Goal: Task Accomplishment & Management: Complete application form

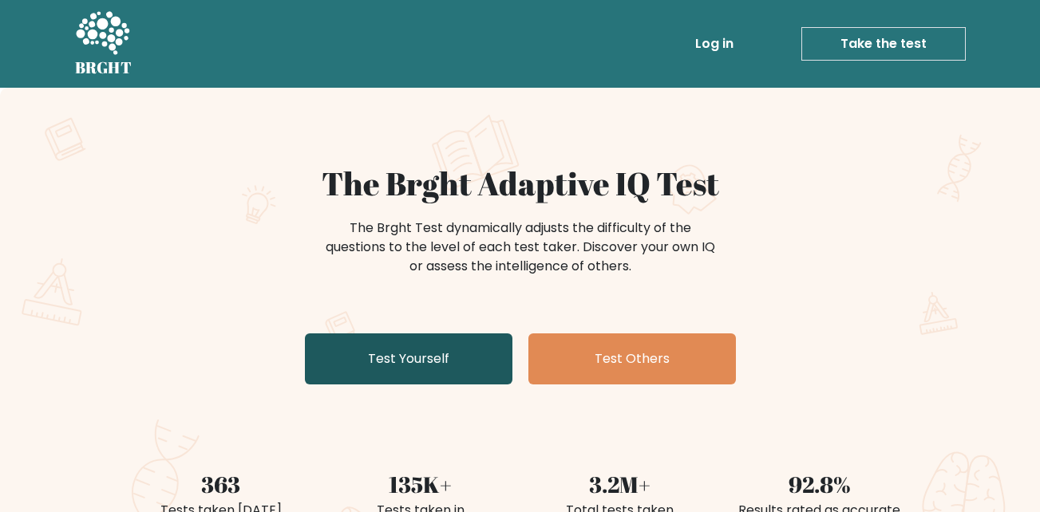
click at [386, 342] on link "Test Yourself" at bounding box center [409, 359] width 208 height 51
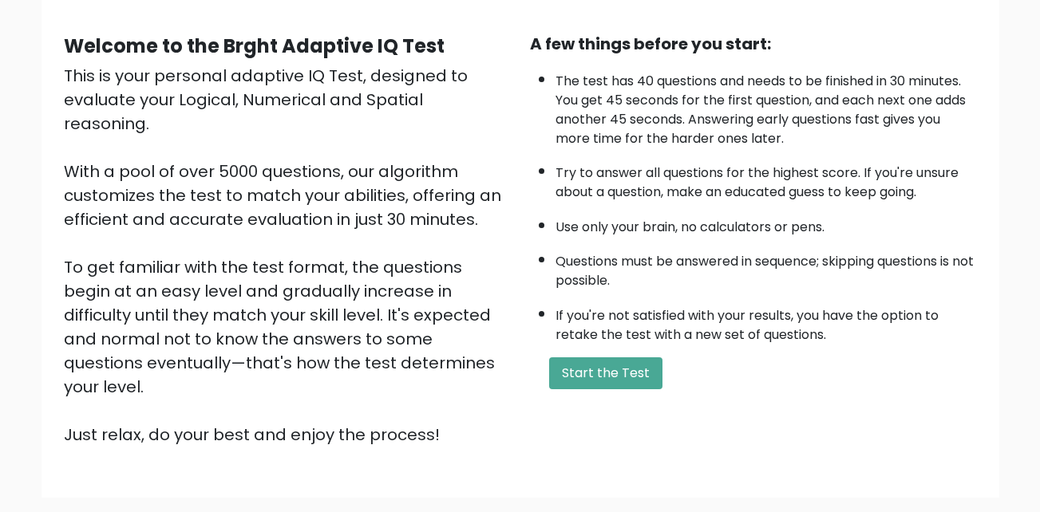
scroll to position [59, 0]
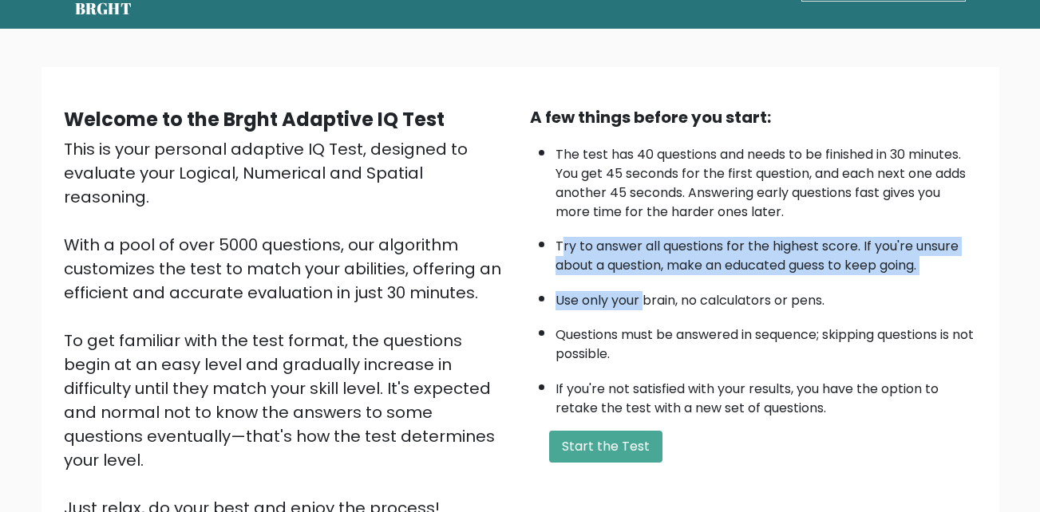
drag, startPoint x: 562, startPoint y: 245, endPoint x: 646, endPoint y: 280, distance: 90.9
click at [646, 280] on ul "The test has 40 questions and needs to be finished in 30 minutes. You get 45 se…" at bounding box center [753, 277] width 447 height 281
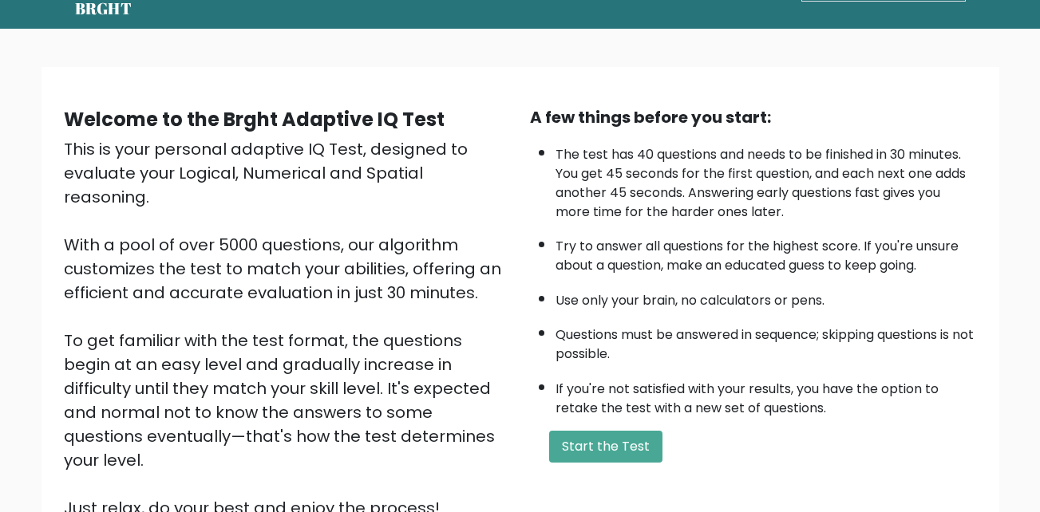
click at [648, 283] on li "Use only your brain, no calculators or pens." at bounding box center [766, 296] width 421 height 27
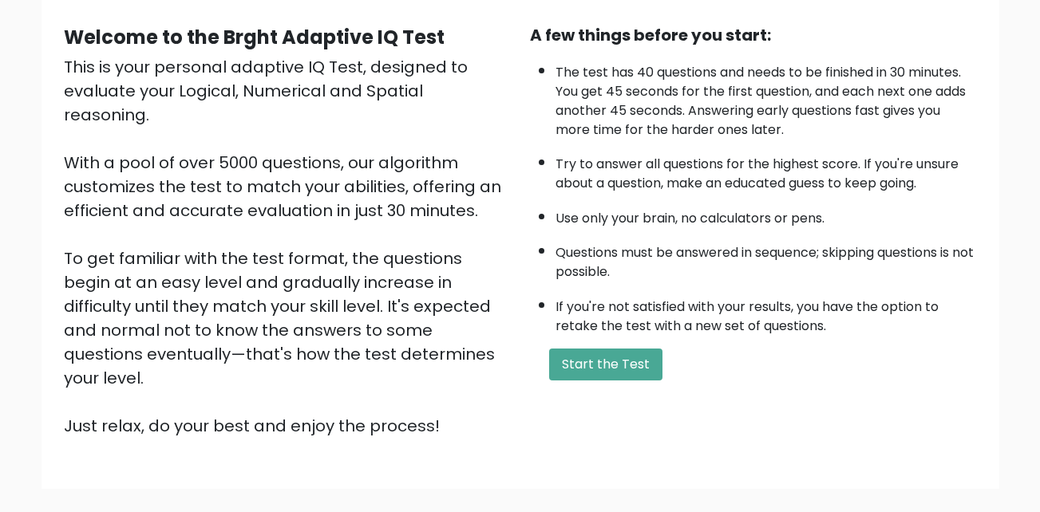
scroll to position [219, 0]
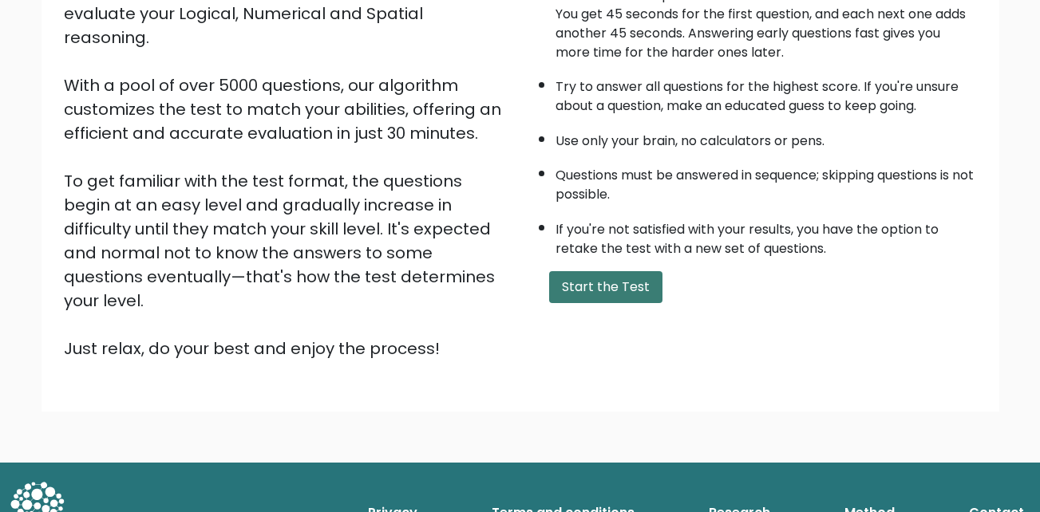
click at [611, 281] on button "Start the Test" at bounding box center [605, 287] width 113 height 32
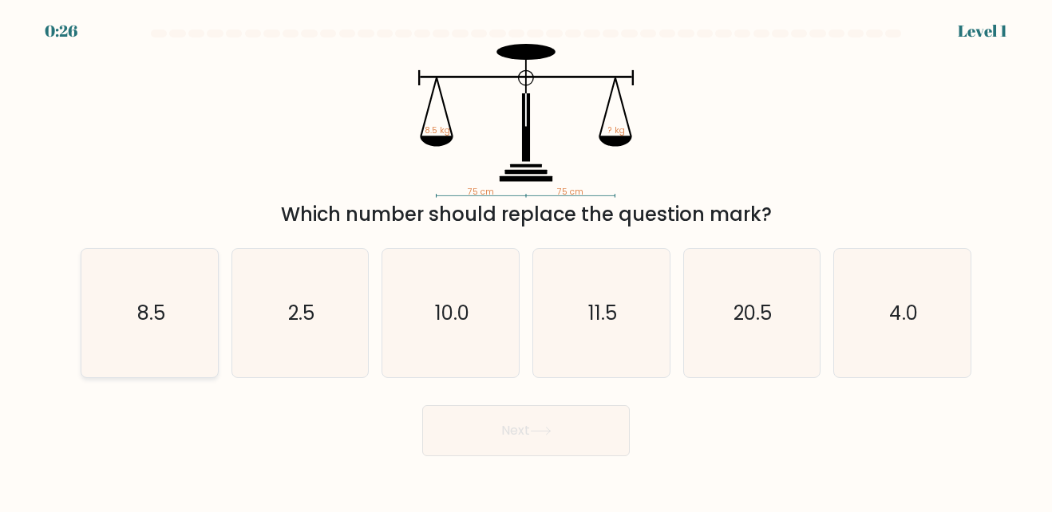
click at [149, 284] on icon "8.5" at bounding box center [149, 313] width 129 height 129
click at [526, 260] on input "a. 8.5" at bounding box center [526, 258] width 1 height 4
radio input "true"
click at [498, 434] on button "Next" at bounding box center [526, 431] width 208 height 51
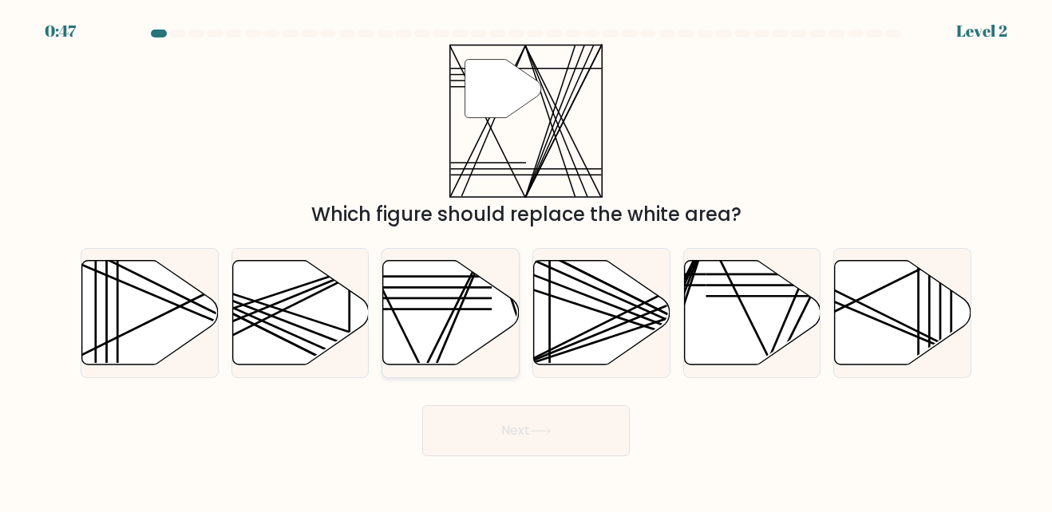
click at [433, 335] on icon at bounding box center [451, 312] width 137 height 105
click at [526, 260] on input "c." at bounding box center [526, 258] width 1 height 4
radio input "true"
click at [466, 432] on button "Next" at bounding box center [526, 431] width 208 height 51
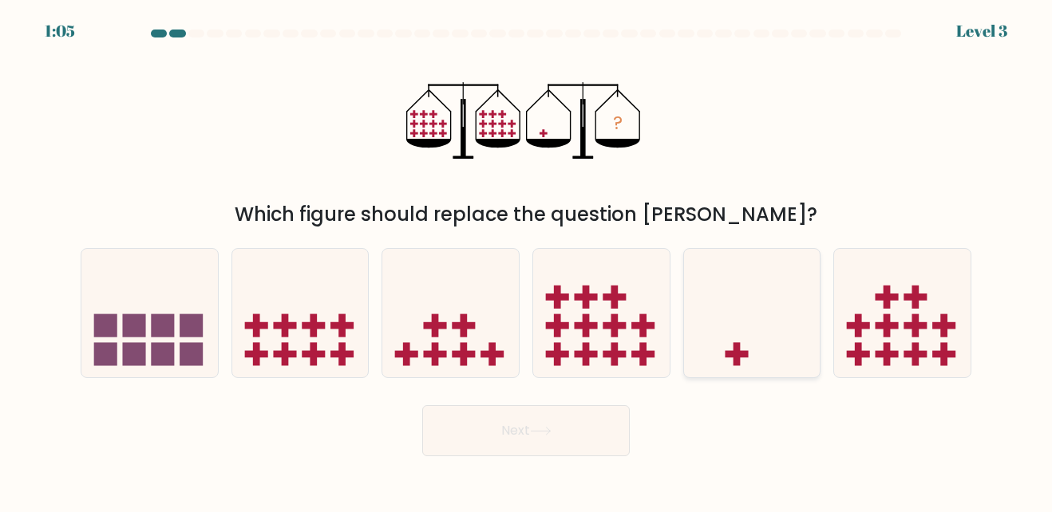
click at [751, 353] on icon at bounding box center [752, 313] width 137 height 113
click at [527, 260] on input "e." at bounding box center [526, 258] width 1 height 4
radio input "true"
click at [508, 434] on button "Next" at bounding box center [526, 431] width 208 height 51
click at [531, 454] on button "Next" at bounding box center [526, 431] width 208 height 51
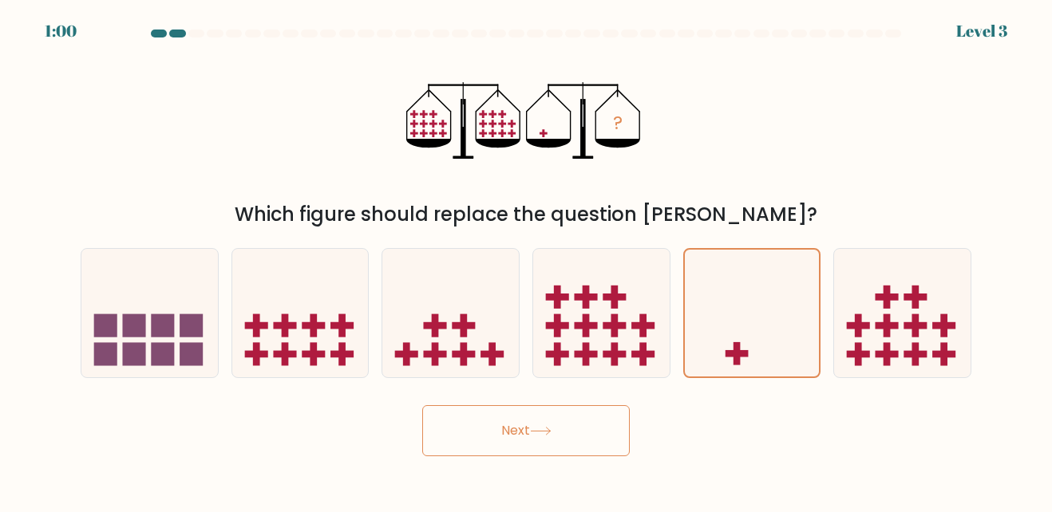
click at [530, 445] on button "Next" at bounding box center [526, 431] width 208 height 51
click at [777, 344] on icon at bounding box center [752, 314] width 135 height 112
click at [527, 260] on input "e." at bounding box center [526, 258] width 1 height 4
click at [568, 414] on button "Next" at bounding box center [526, 431] width 208 height 51
click at [522, 421] on button "Next" at bounding box center [526, 431] width 208 height 51
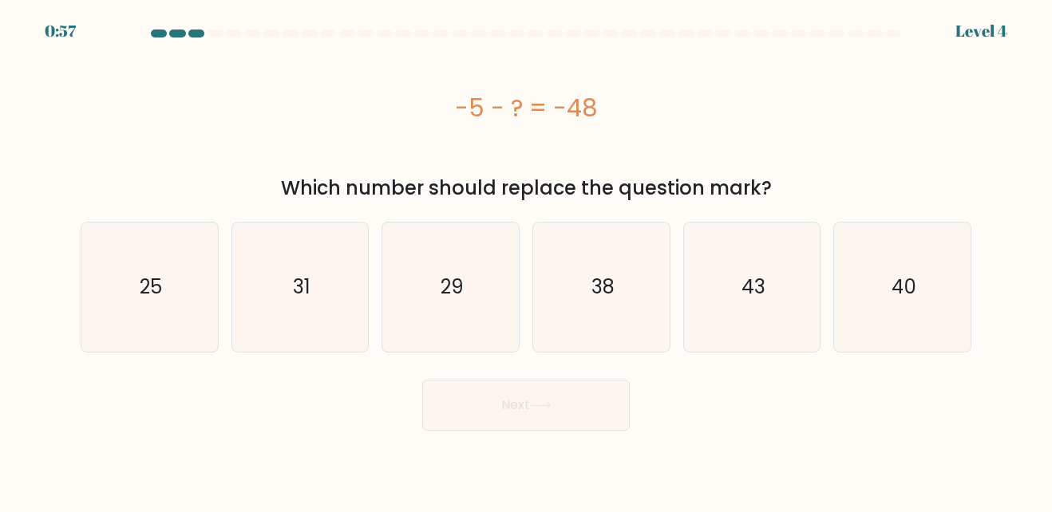
click at [522, 421] on button "Next" at bounding box center [526, 405] width 208 height 51
click at [826, 445] on body "1:35 Level 4 a." at bounding box center [526, 256] width 1052 height 512
click at [758, 304] on icon "43" at bounding box center [751, 287] width 129 height 129
click at [482, 410] on button "Next" at bounding box center [526, 405] width 208 height 51
click at [755, 295] on text "43" at bounding box center [754, 287] width 24 height 26
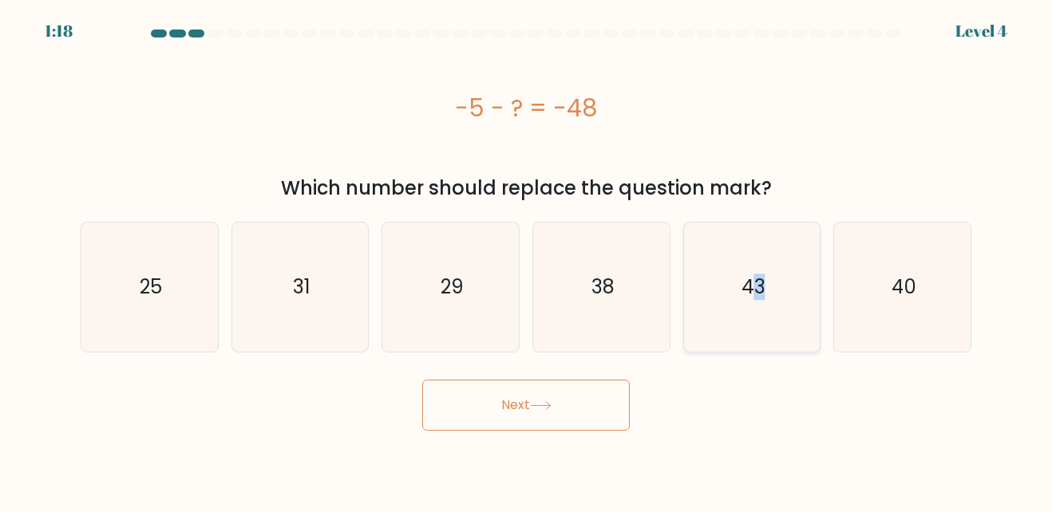
click at [527, 260] on input "e. 43" at bounding box center [526, 258] width 1 height 4
radio input "true"
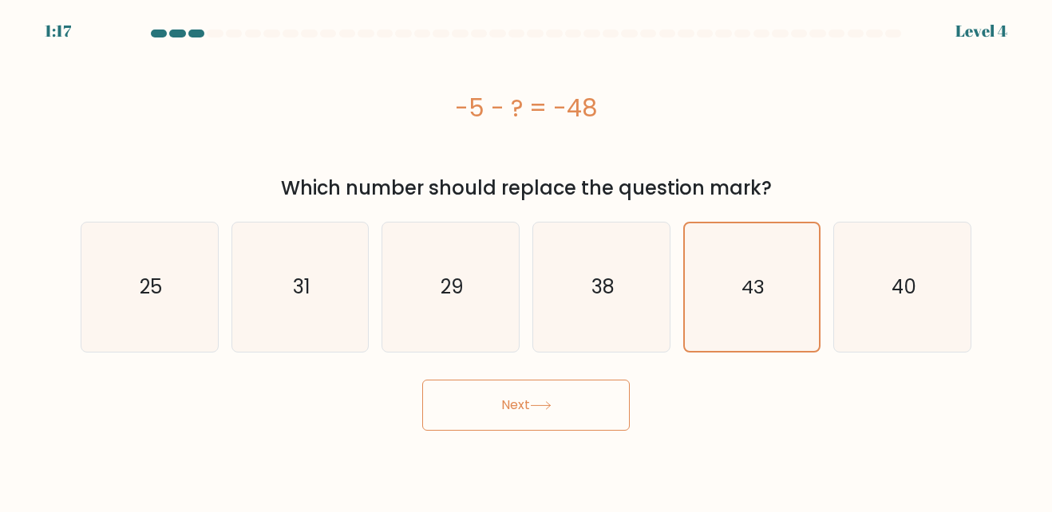
click at [566, 391] on button "Next" at bounding box center [526, 405] width 208 height 51
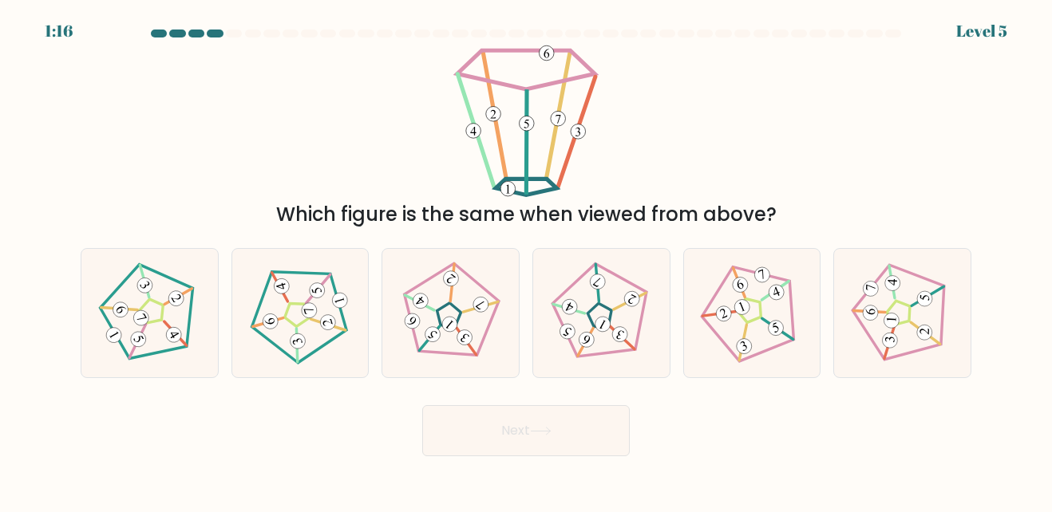
click at [531, 405] on div "Next" at bounding box center [526, 427] width 910 height 59
click at [435, 325] on icon at bounding box center [450, 313] width 103 height 103
click at [526, 260] on input "c." at bounding box center [526, 258] width 1 height 4
radio input "true"
click at [528, 432] on button "Next" at bounding box center [526, 431] width 208 height 51
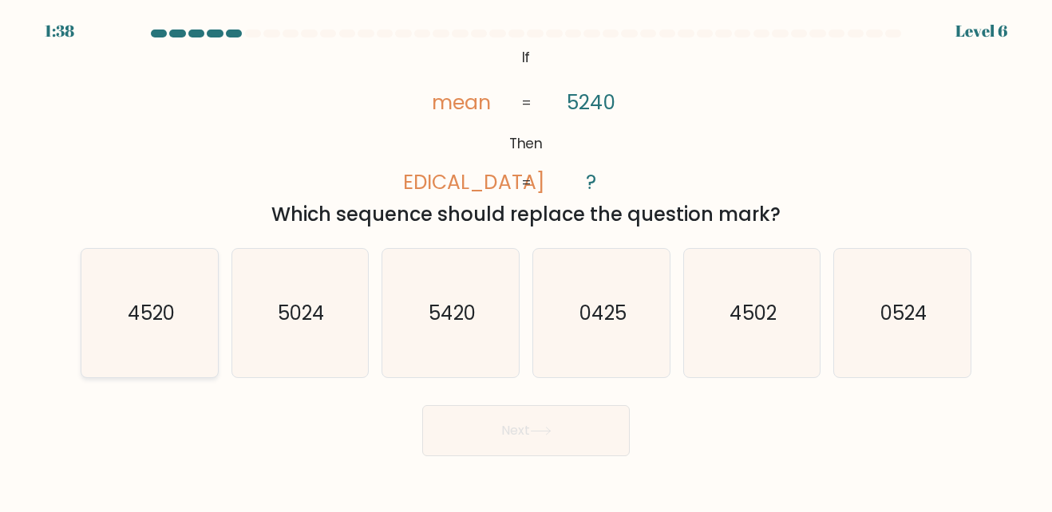
click at [148, 315] on text "4520" at bounding box center [150, 313] width 47 height 26
click at [526, 260] on input "a. 4520" at bounding box center [526, 258] width 1 height 4
radio input "true"
click at [510, 433] on button "Next" at bounding box center [526, 431] width 208 height 51
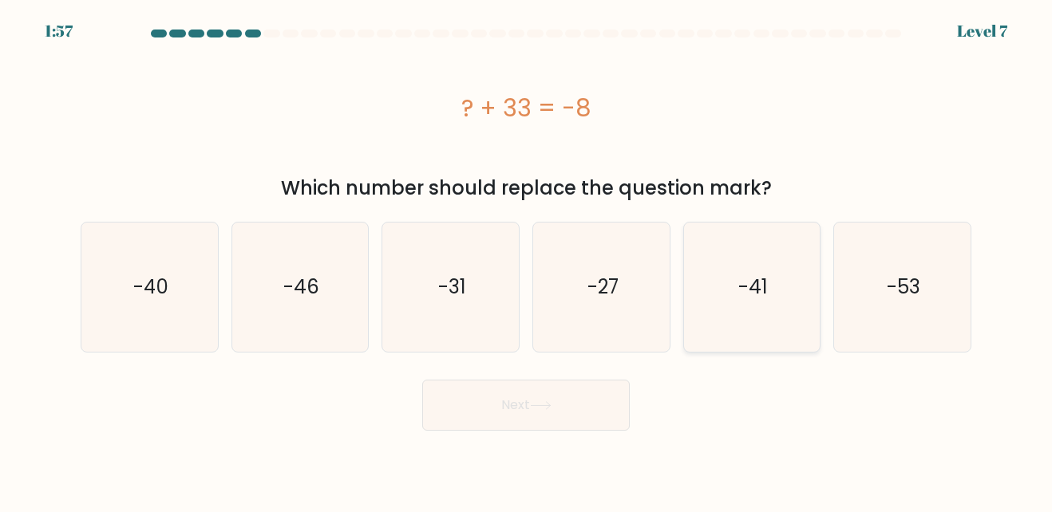
click at [741, 288] on text "-41" at bounding box center [753, 287] width 30 height 26
click at [527, 260] on input "e. -41" at bounding box center [526, 258] width 1 height 4
radio input "true"
click at [471, 380] on button "Next" at bounding box center [526, 405] width 208 height 51
